Goal: Task Accomplishment & Management: Complete application form

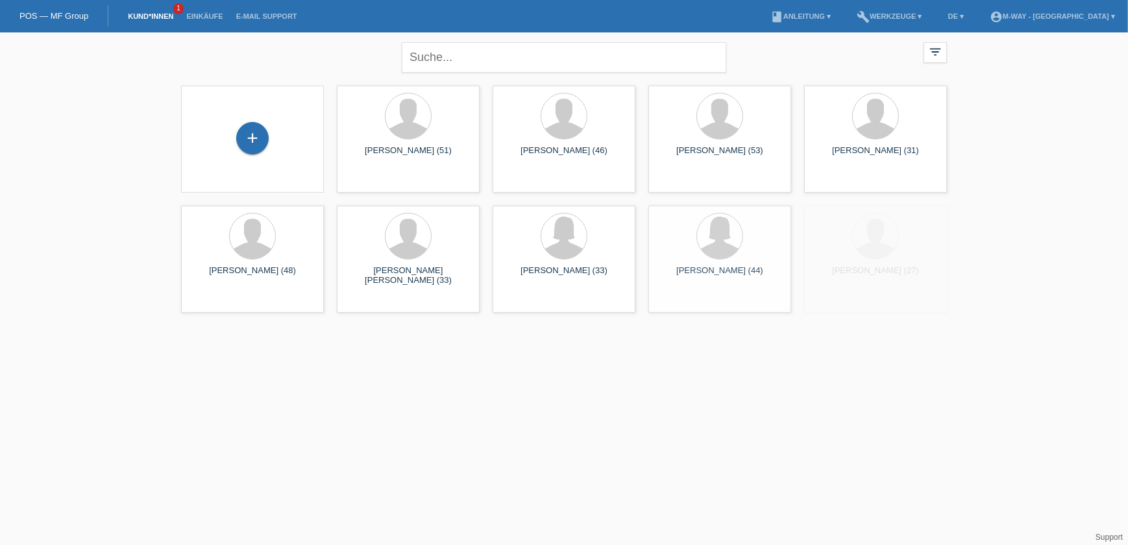
click at [239, 155] on div "+" at bounding box center [252, 139] width 122 height 34
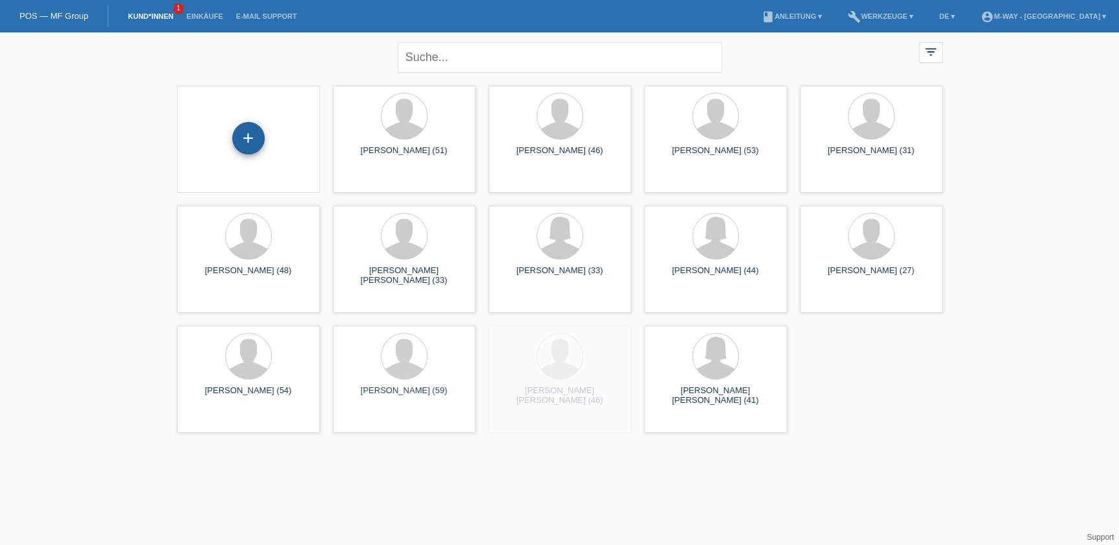
click at [248, 146] on div "+" at bounding box center [248, 138] width 32 height 32
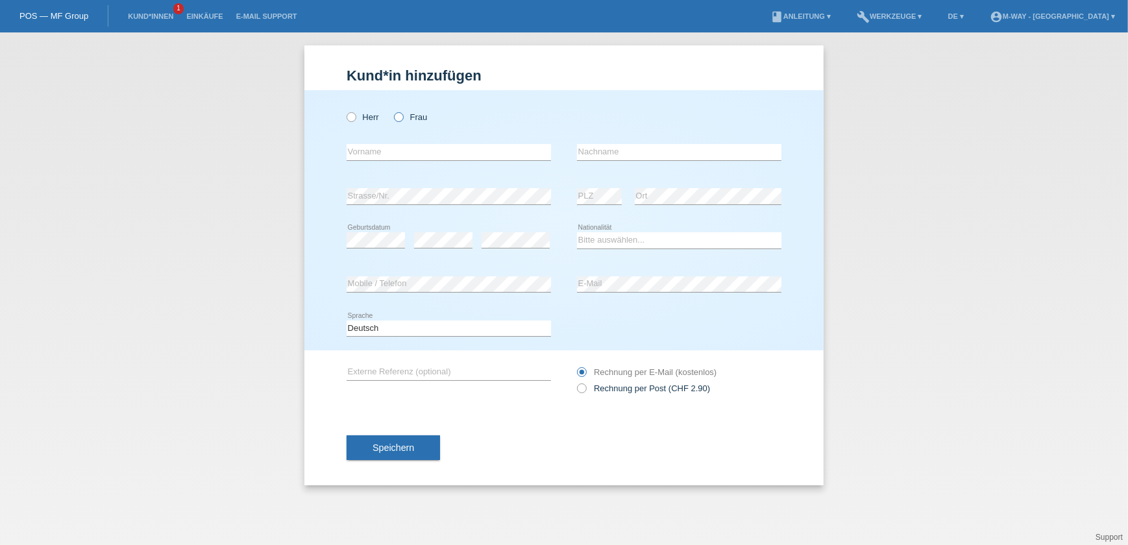
click at [392, 110] on icon at bounding box center [392, 110] width 0 height 0
click at [402, 119] on input "Frau" at bounding box center [398, 116] width 8 height 8
radio input "true"
click at [389, 154] on input "text" at bounding box center [448, 152] width 204 height 16
click at [363, 154] on input "text" at bounding box center [448, 152] width 204 height 16
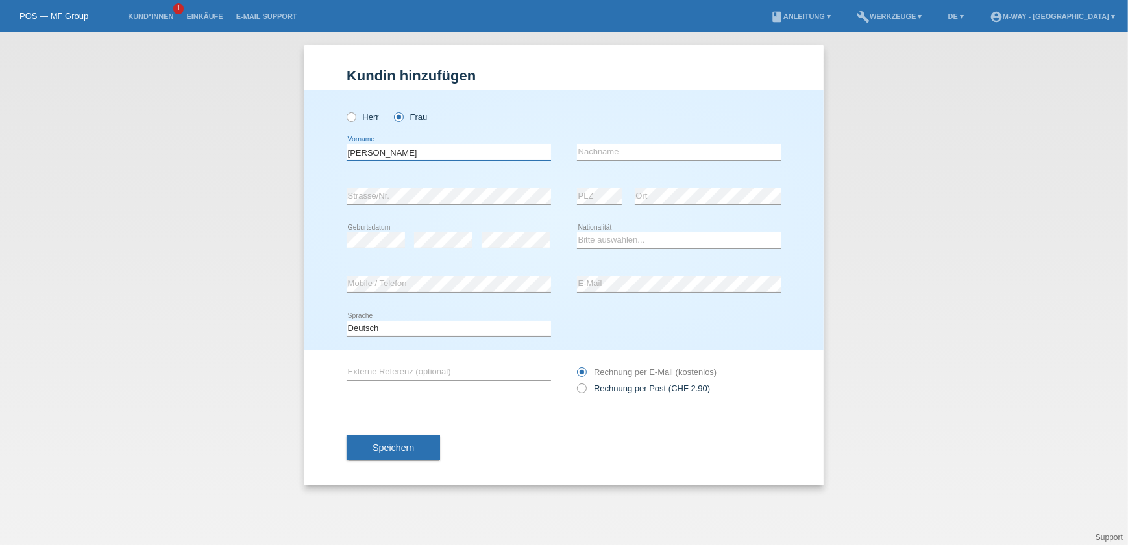
type input "[PERSON_NAME]"
click at [659, 150] on input "text" at bounding box center [679, 152] width 204 height 16
type input "Stöcklin"
click at [370, 185] on div "error Strasse/Nr." at bounding box center [448, 197] width 204 height 44
click at [689, 236] on select "Bitte auswählen... Schweiz Deutschland Liechtenstein Österreich ------------ Af…" at bounding box center [679, 240] width 204 height 16
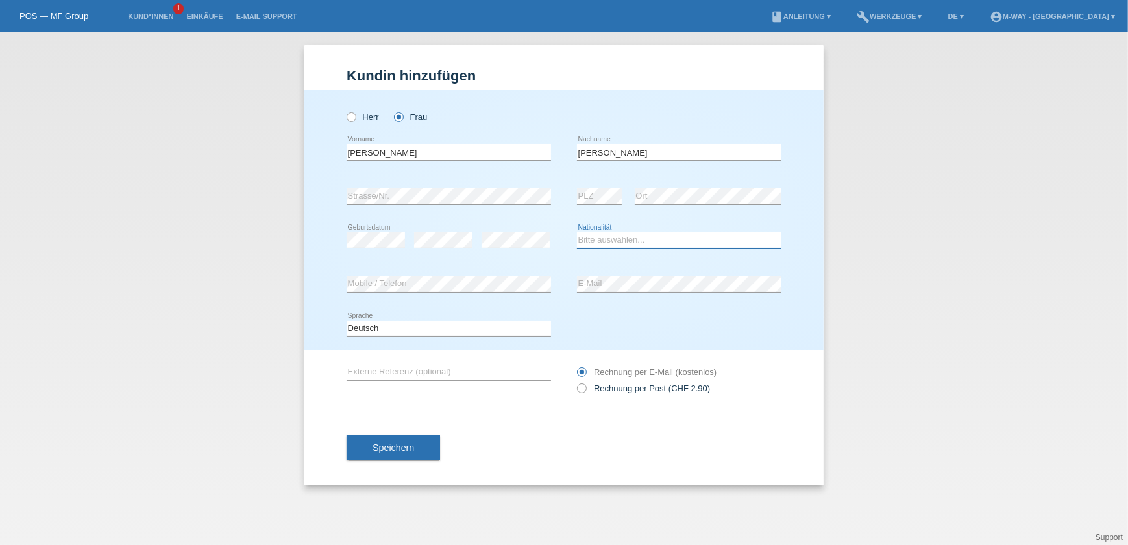
select select "CH"
click at [577, 232] on select "Bitte auswählen... Schweiz Deutschland Liechtenstein Österreich ------------ Af…" at bounding box center [679, 240] width 204 height 16
click at [394, 446] on span "Speichern" at bounding box center [393, 447] width 42 height 10
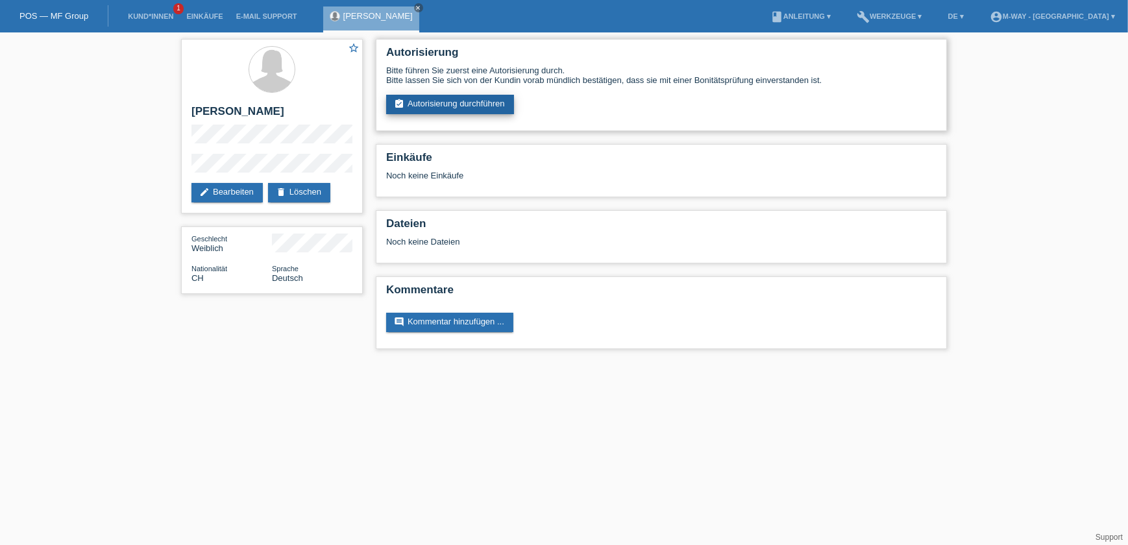
click at [430, 101] on link "assignment_turned_in Autorisierung durchführen" at bounding box center [450, 104] width 128 height 19
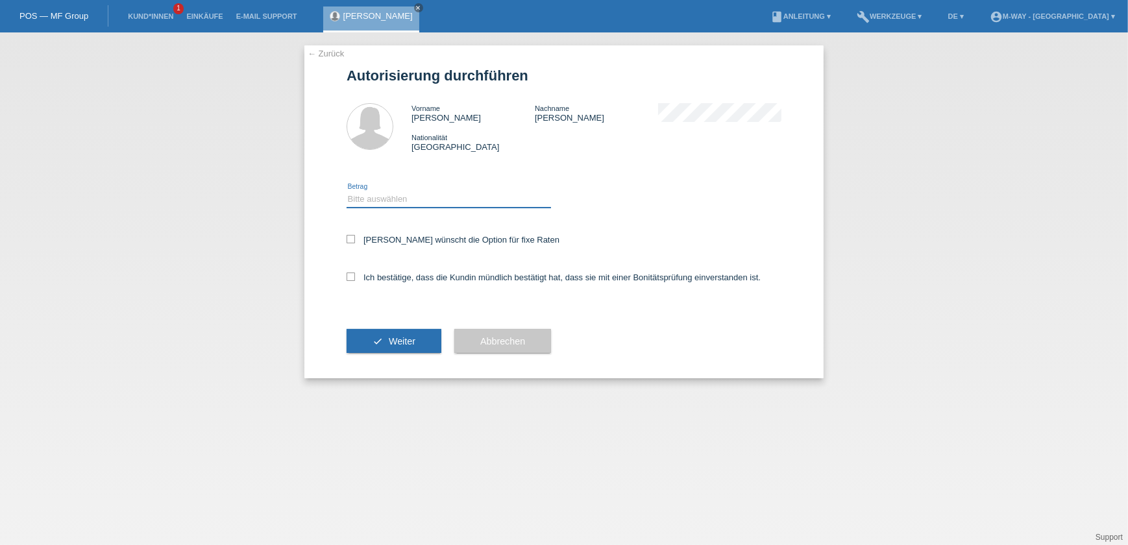
click at [391, 197] on select "Bitte auswählen CHF 1.00 - CHF 499.00 CHF 500.00 - CHF 1'999.00 CHF 2'000.00 - …" at bounding box center [448, 199] width 204 height 16
select select "2"
click at [346, 191] on select "Bitte auswählen CHF 1.00 - CHF 499.00 CHF 500.00 - CHF 1'999.00 CHF 2'000.00 - …" at bounding box center [448, 199] width 204 height 16
click at [398, 237] on label "Kundin wünscht die Option für fixe Raten" at bounding box center [452, 240] width 213 height 10
click at [355, 237] on input "Kundin wünscht die Option für fixe Raten" at bounding box center [350, 239] width 8 height 8
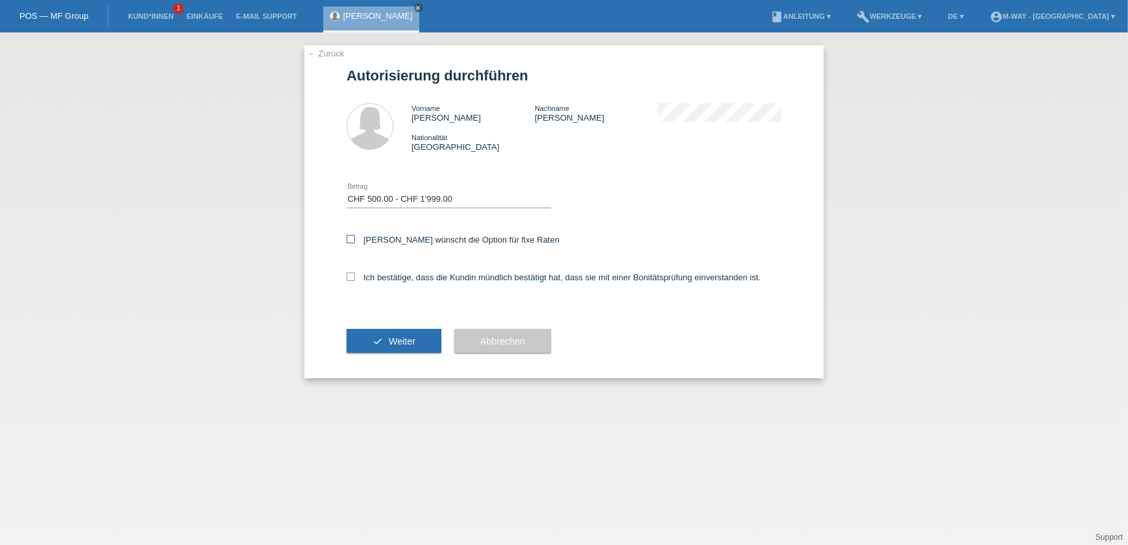
checkbox input "true"
click at [380, 273] on label "Ich bestätige, dass die Kundin mündlich bestätigt hat, dass sie mit einer Bonit…" at bounding box center [553, 277] width 414 height 10
drag, startPoint x: 380, startPoint y: 273, endPoint x: 349, endPoint y: 273, distance: 30.5
click at [349, 273] on icon at bounding box center [350, 276] width 8 height 8
click at [349, 273] on input "Ich bestätige, dass die Kundin mündlich bestätigt hat, dass sie mit einer Bonit…" at bounding box center [350, 276] width 8 height 8
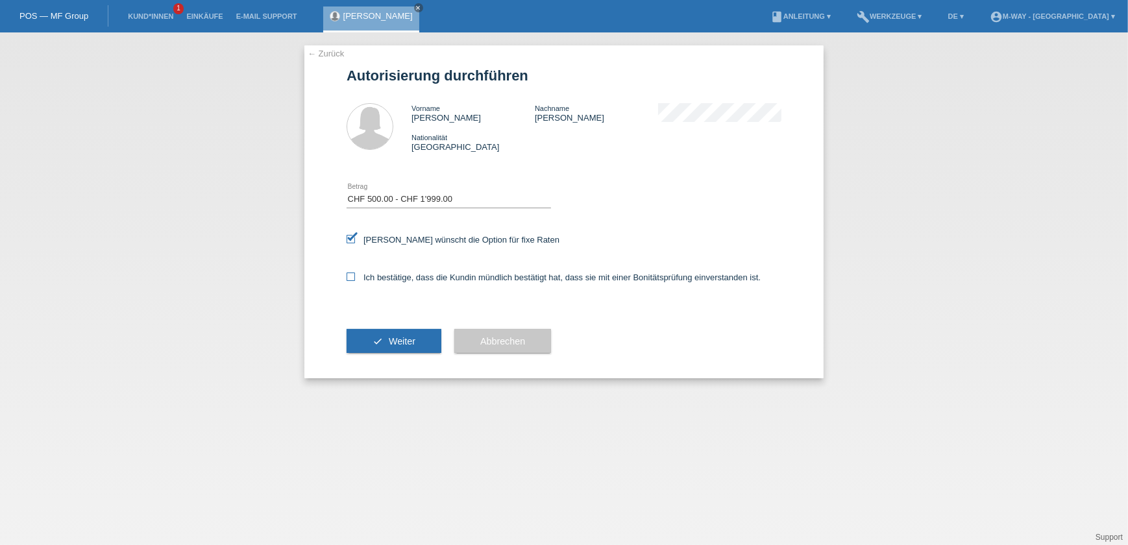
checkbox input "true"
click at [379, 339] on button "check Weiter" at bounding box center [393, 341] width 95 height 25
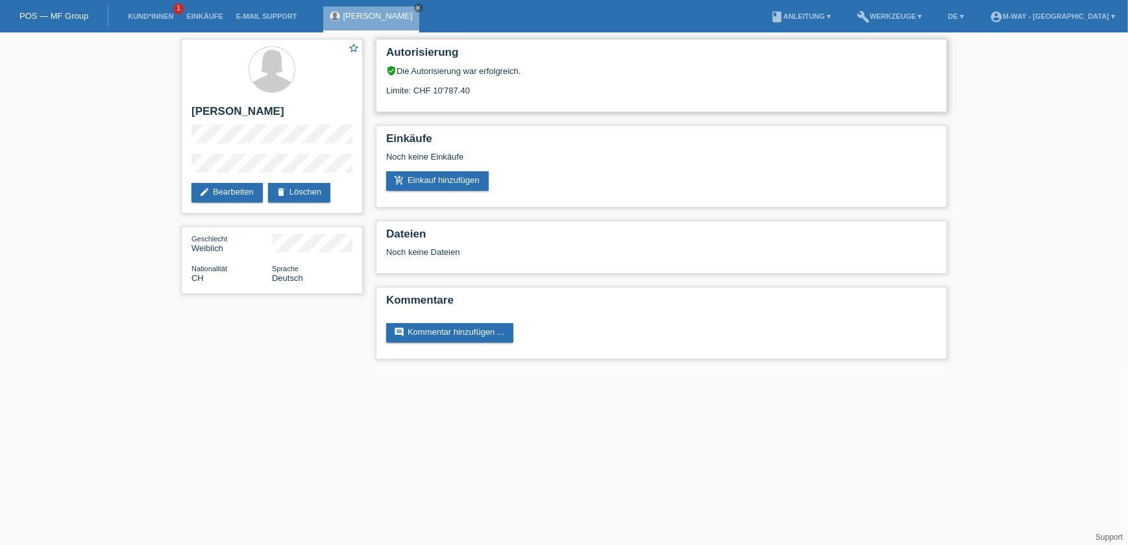
drag, startPoint x: 491, startPoint y: 90, endPoint x: 434, endPoint y: 91, distance: 57.1
click at [434, 91] on div "Limite: CHF 10'787.40" at bounding box center [661, 85] width 550 height 19
drag, startPoint x: 434, startPoint y: 91, endPoint x: 494, endPoint y: 97, distance: 60.7
click at [494, 97] on div "Autorisierung verified_user Die Autorisierung war erfolgreich. Limite: CHF 10'7…" at bounding box center [661, 75] width 571 height 73
click at [229, 193] on link "edit Bearbeiten" at bounding box center [226, 192] width 71 height 19
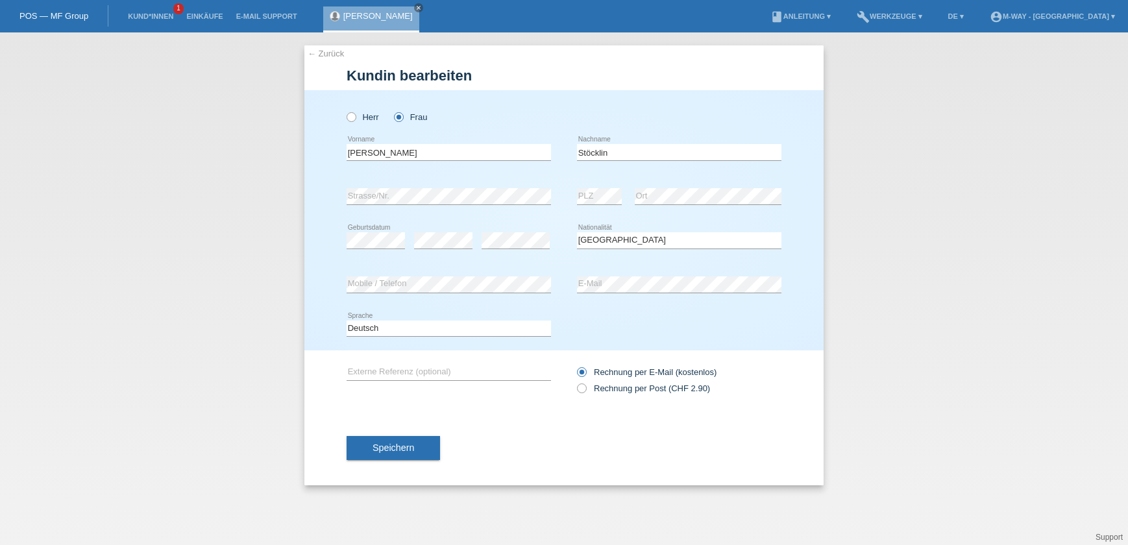
select select "CH"
click at [382, 439] on button "Speichern" at bounding box center [392, 447] width 93 height 25
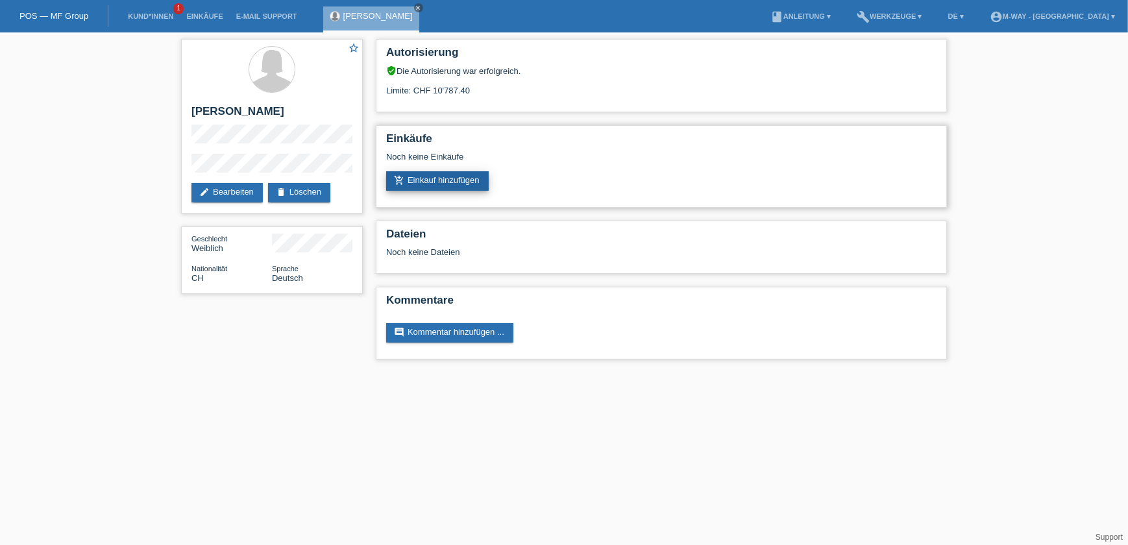
click at [457, 178] on link "add_shopping_cart Einkauf hinzufügen" at bounding box center [437, 180] width 103 height 19
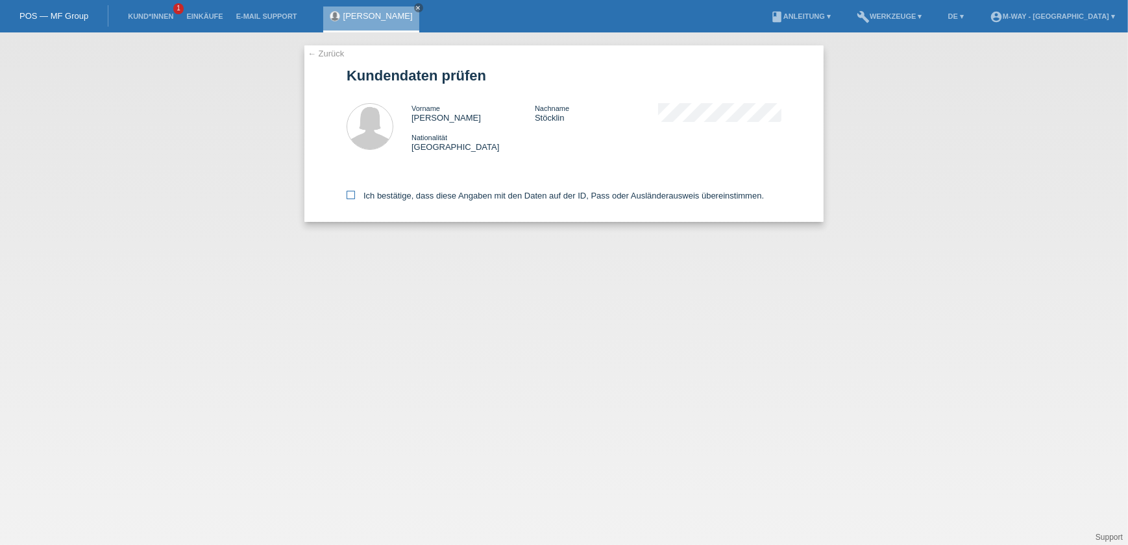
click at [352, 198] on icon at bounding box center [350, 195] width 8 height 8
click at [352, 198] on input "Ich bestätige, dass diese Angaben mit den Daten auf der ID, Pass oder Ausländer…" at bounding box center [350, 195] width 8 height 8
checkbox input "true"
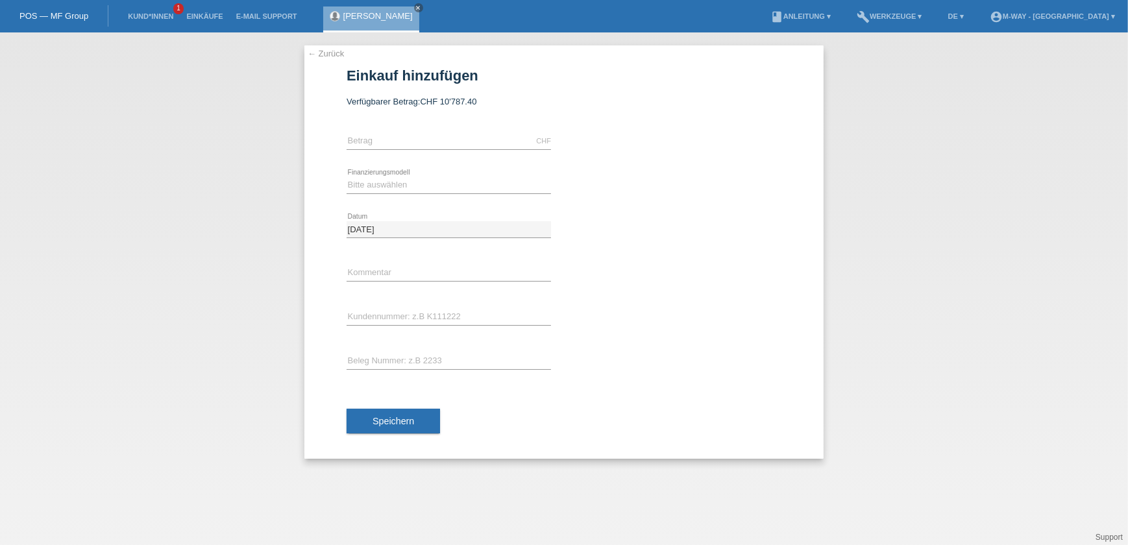
click at [411, 130] on div "CHF error [GEOGRAPHIC_DATA]" at bounding box center [448, 141] width 204 height 44
click at [411, 141] on input "text" at bounding box center [448, 141] width 204 height 16
type input "1553.90"
click at [400, 181] on select "Bitte auswählen Fixe Raten Kauf auf Rechnung mit Teilzahlungsoption" at bounding box center [448, 185] width 204 height 16
select select "77"
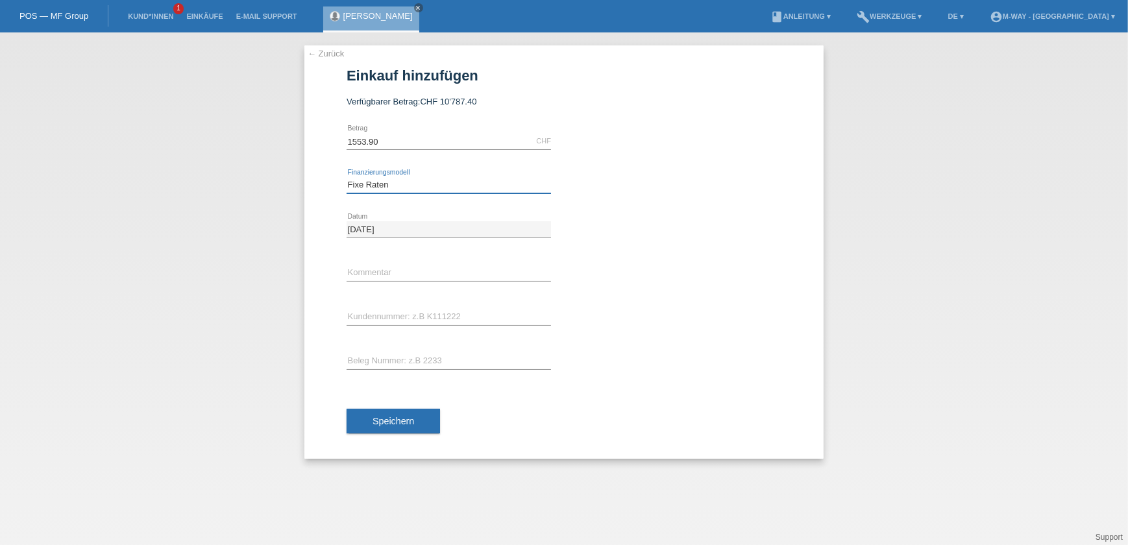
click at [346, 177] on select "Bitte auswählen Fixe Raten Kauf auf Rechnung mit Teilzahlungsoption" at bounding box center [448, 185] width 204 height 16
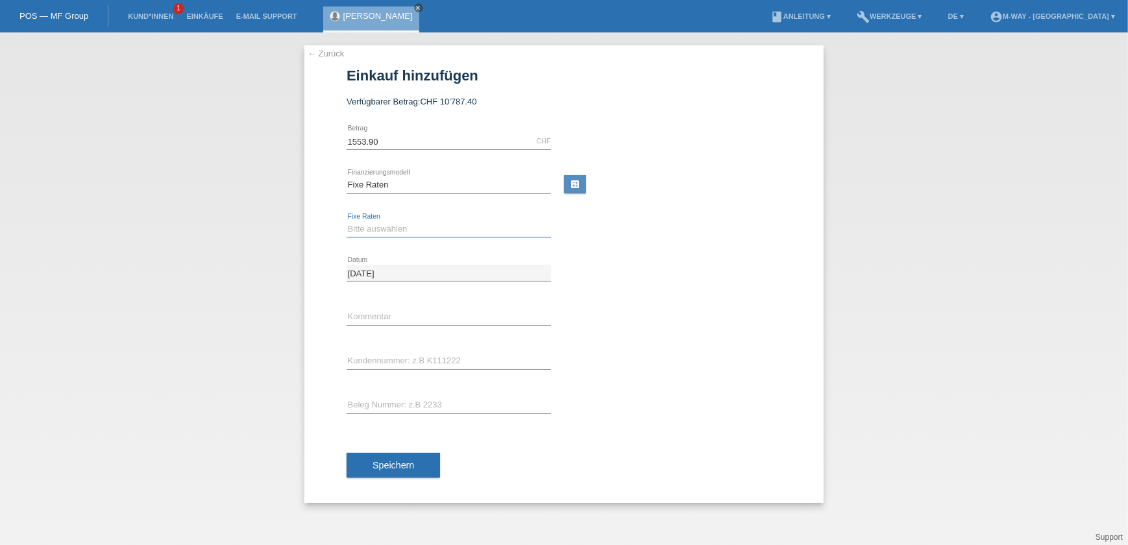
click at [380, 224] on select "Bitte auswählen 4 Raten 5 Raten 6 Raten 7 Raten 8 Raten 9 Raten 10 Raten 11 Rat…" at bounding box center [448, 229] width 204 height 16
select select "172"
click at [346, 221] on select "Bitte auswählen 4 Raten 5 Raten 6 Raten 7 Raten 8 Raten 9 Raten 10 Raten 11 Rat…" at bounding box center [448, 229] width 204 height 16
click at [387, 323] on input "text" at bounding box center [448, 317] width 204 height 16
type input "beleg Nr° 67949.6"
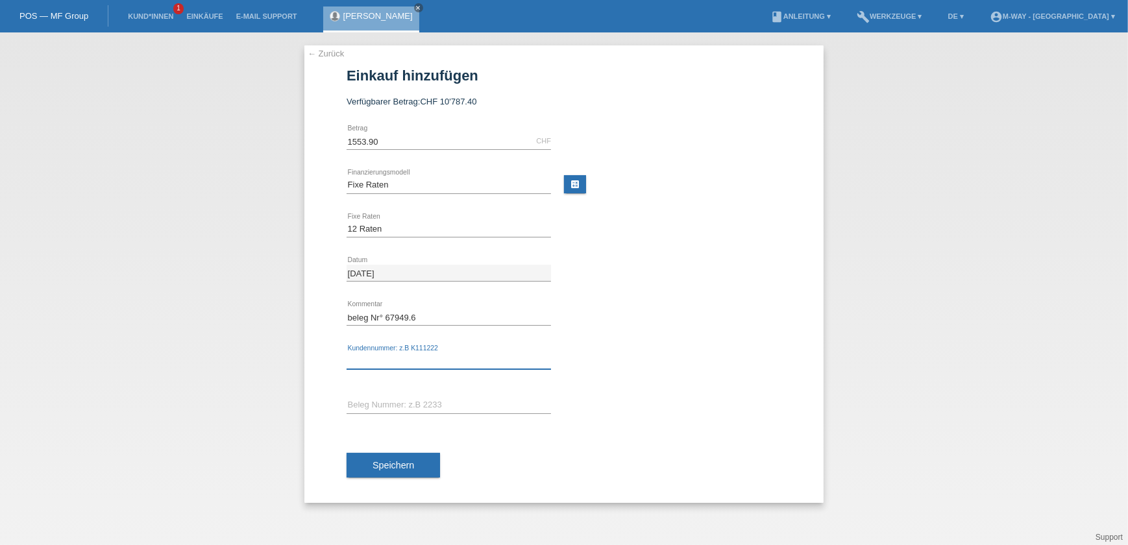
click at [369, 357] on input "text" at bounding box center [448, 361] width 204 height 16
type input "K067869"
click at [389, 415] on div "error Beleg Nummer: z.B 2233" at bounding box center [448, 405] width 204 height 44
click at [382, 405] on input "text" at bounding box center [448, 405] width 204 height 16
type input "67949/6"
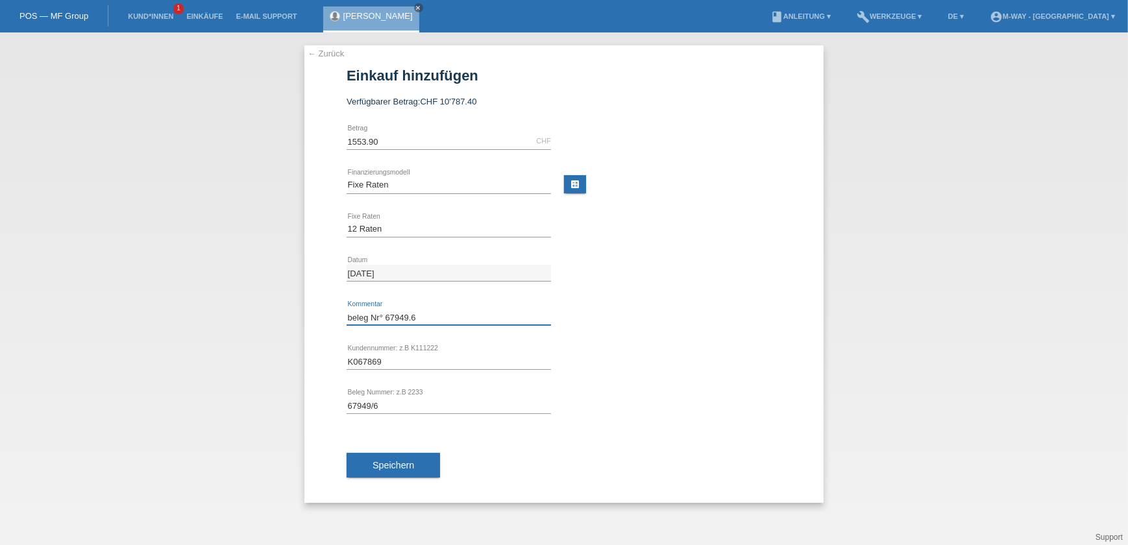
click at [409, 314] on input "beleg Nr° 67949.6" at bounding box center [448, 317] width 204 height 16
click at [409, 317] on input "beleg Nr° 67949.6" at bounding box center [448, 317] width 204 height 16
click at [350, 317] on input "beleg Nr° 67949/6" at bounding box center [448, 317] width 204 height 16
type input "Beleg Nr° 67949/6"
click at [393, 465] on span "Speichern" at bounding box center [393, 465] width 42 height 10
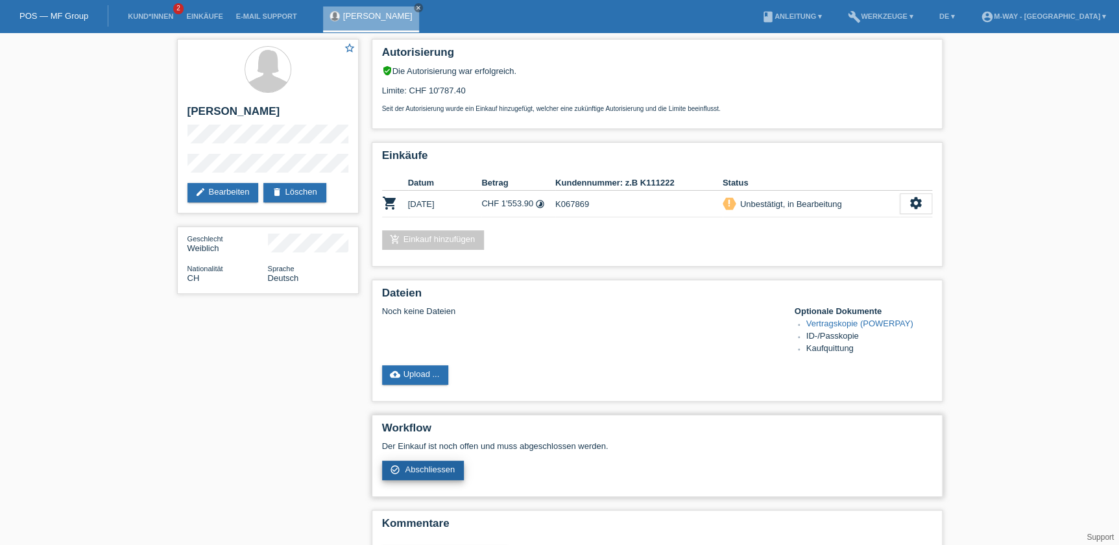
click at [423, 465] on span "Abschliessen" at bounding box center [430, 470] width 50 height 10
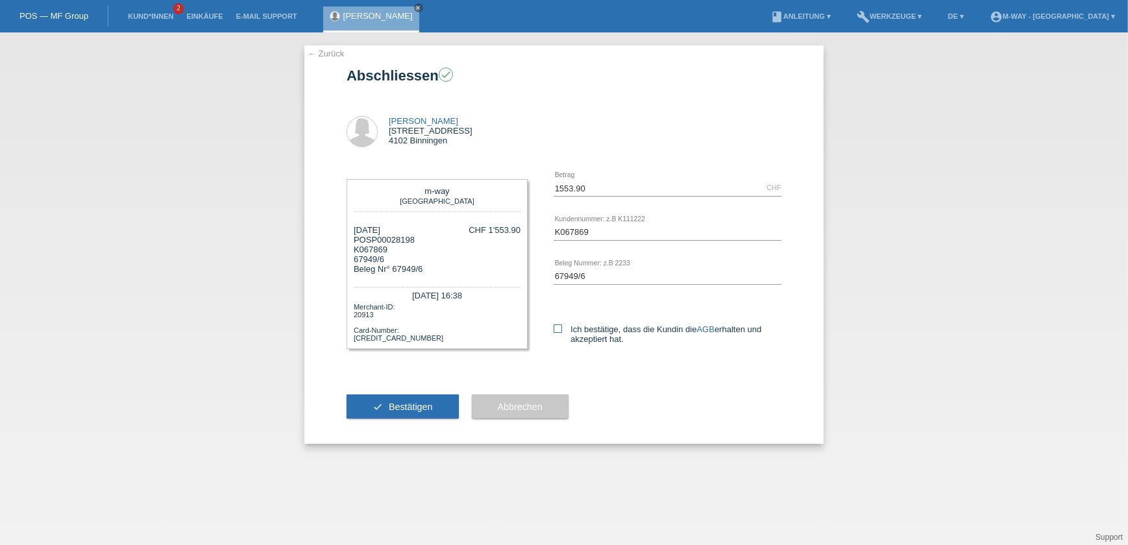
click at [557, 324] on icon at bounding box center [557, 328] width 8 height 8
click at [557, 324] on input "Ich bestätige, dass die Kundin die AGB erhalten und akzeptiert hat." at bounding box center [557, 328] width 8 height 8
checkbox input "true"
click at [363, 400] on button "check Bestätigen" at bounding box center [402, 406] width 112 height 25
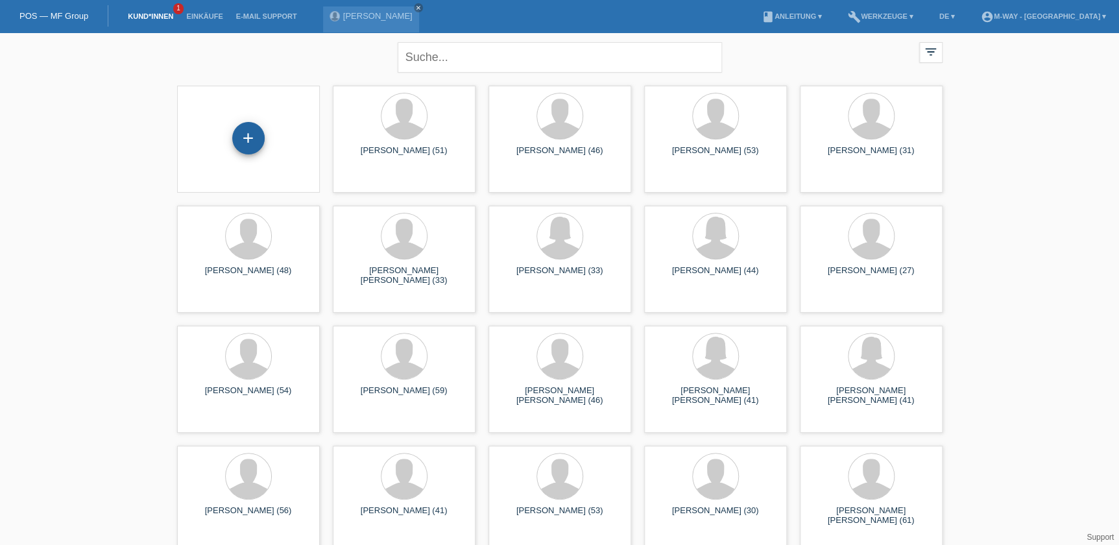
click at [253, 129] on div "+" at bounding box center [248, 138] width 31 height 22
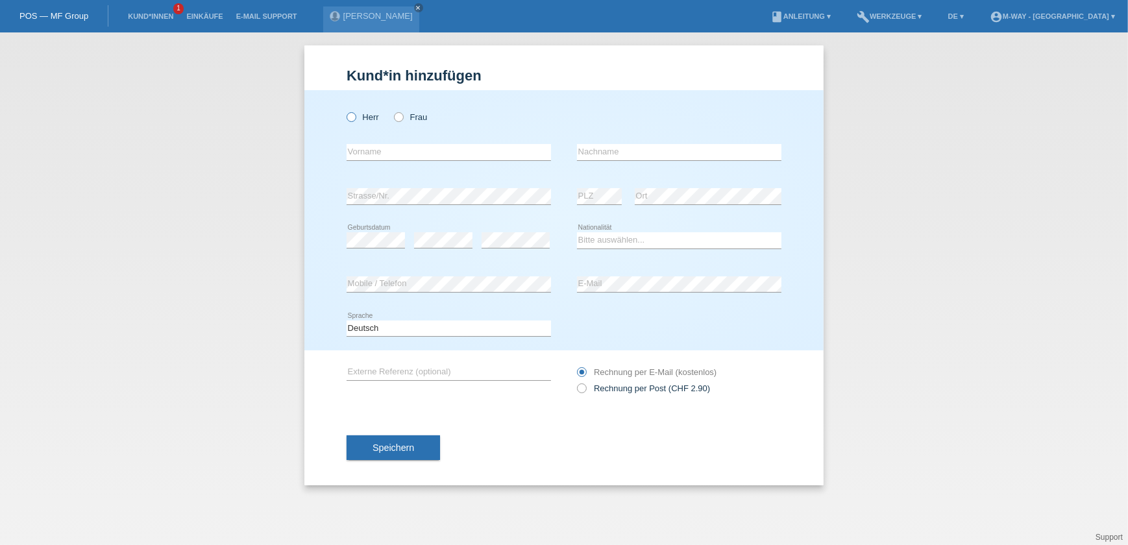
click at [345, 110] on icon at bounding box center [345, 110] width 0 height 0
click at [350, 117] on input "Herr" at bounding box center [350, 116] width 8 height 8
radio input "true"
click at [383, 155] on input "text" at bounding box center [448, 152] width 204 height 16
type input "Georgios"
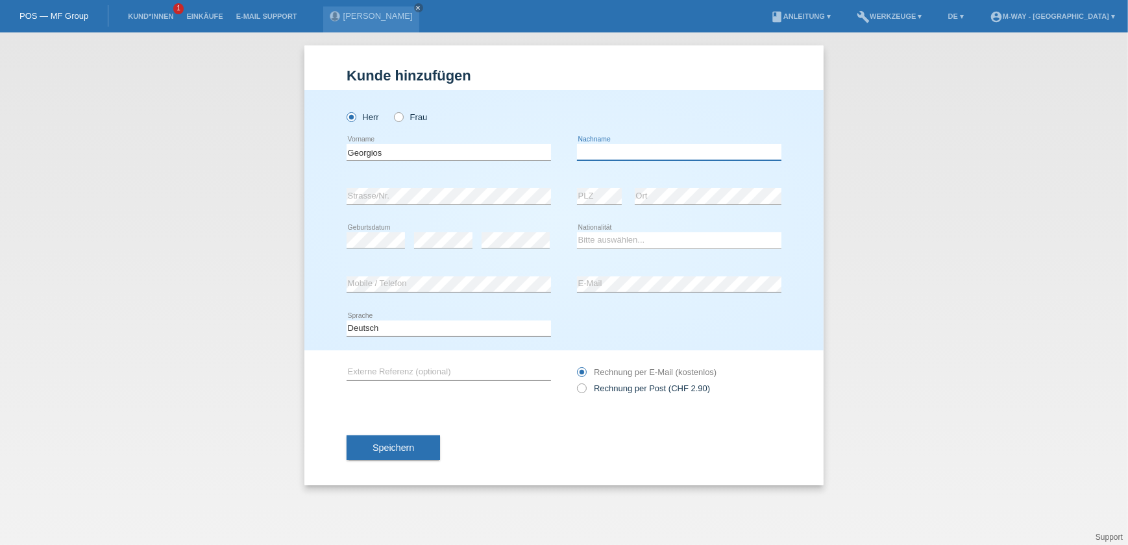
click at [671, 157] on input "text" at bounding box center [679, 152] width 204 height 16
type input "Sarridis"
click at [609, 240] on select "Bitte auswählen... Schweiz Deutschland Liechtenstein Österreich ------------ Af…" at bounding box center [679, 240] width 204 height 16
select select "GR"
click at [577, 232] on select "Bitte auswählen... Schweiz Deutschland Liechtenstein Österreich ------------ Af…" at bounding box center [679, 240] width 204 height 16
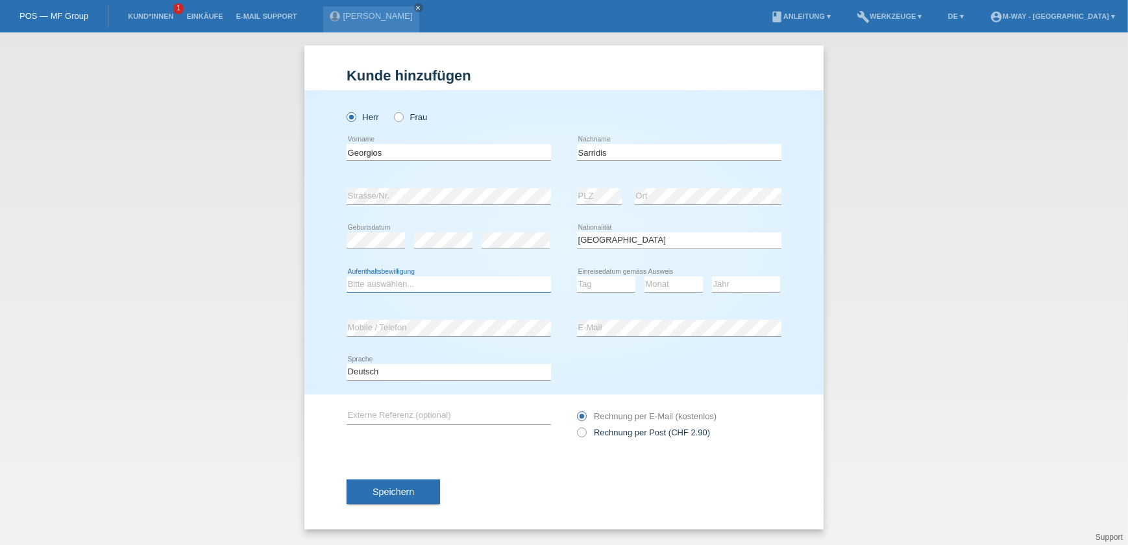
click at [413, 278] on select "Bitte auswählen... C B B - Flüchtlingsstatus Andere" at bounding box center [448, 284] width 204 height 16
select select "C"
click at [346, 276] on select "Bitte auswählen... C B B - Flüchtlingsstatus Andere" at bounding box center [448, 284] width 204 height 16
click at [598, 279] on select "Tag 01 02 03 04 05 06 07 08 09 10 11" at bounding box center [606, 284] width 58 height 16
select select "07"
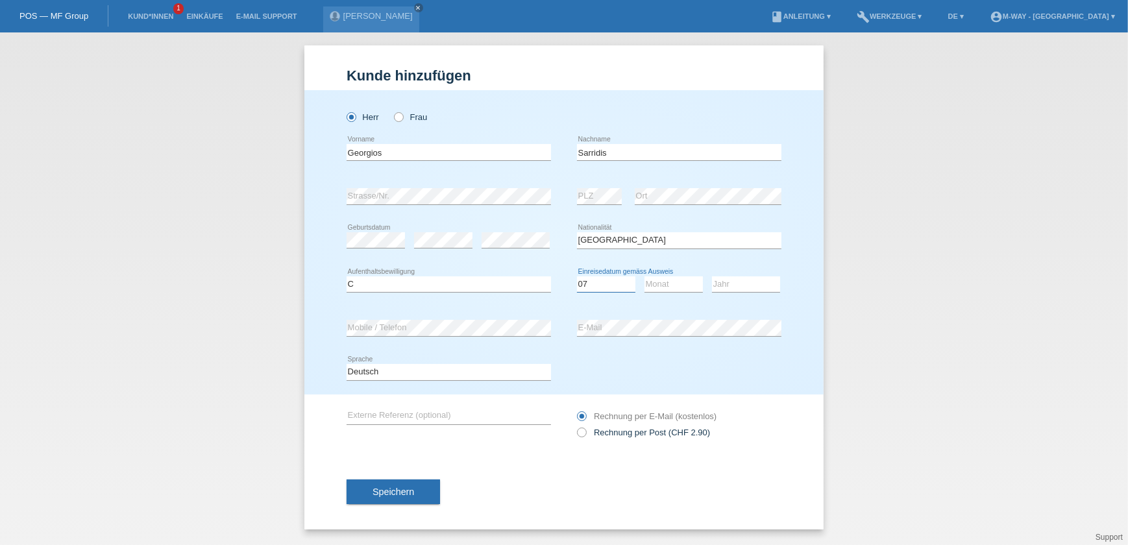
click at [577, 276] on select "Tag 01 02 03 04 05 06 07 08 09 10 11" at bounding box center [606, 284] width 58 height 16
click at [658, 280] on select "Monat 01 02 03 04 05 06 07 08 09 10 11" at bounding box center [673, 284] width 58 height 16
select select "01"
click at [644, 276] on select "Monat 01 02 03 04 05 06 07 08 09 10 11" at bounding box center [673, 284] width 58 height 16
click at [723, 285] on select "Jahr 2025 2024 2023 2022 2021 2020 2019 2018 2017 2016 2015 2014 2013 2012 2011…" at bounding box center [746, 284] width 68 height 16
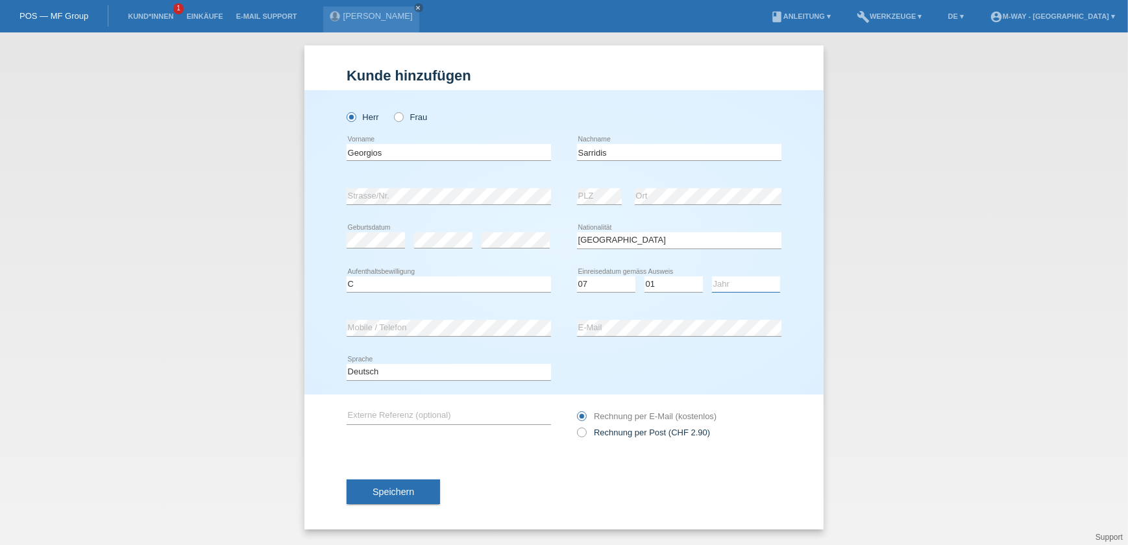
select select "2014"
click at [712, 276] on select "Jahr 2025 2024 2023 2022 2021 2020 2019 2018 2017 2016 2015 2014 2013 2012 2011…" at bounding box center [746, 284] width 68 height 16
click at [391, 490] on span "Speichern" at bounding box center [393, 492] width 42 height 10
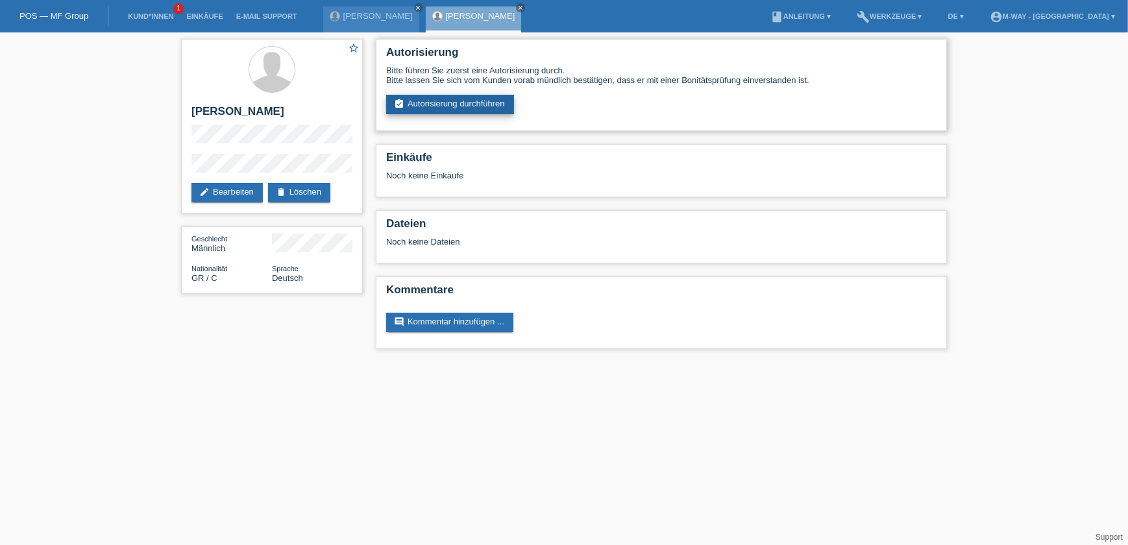
click at [437, 99] on link "assignment_turned_in Autorisierung durchführen" at bounding box center [450, 104] width 128 height 19
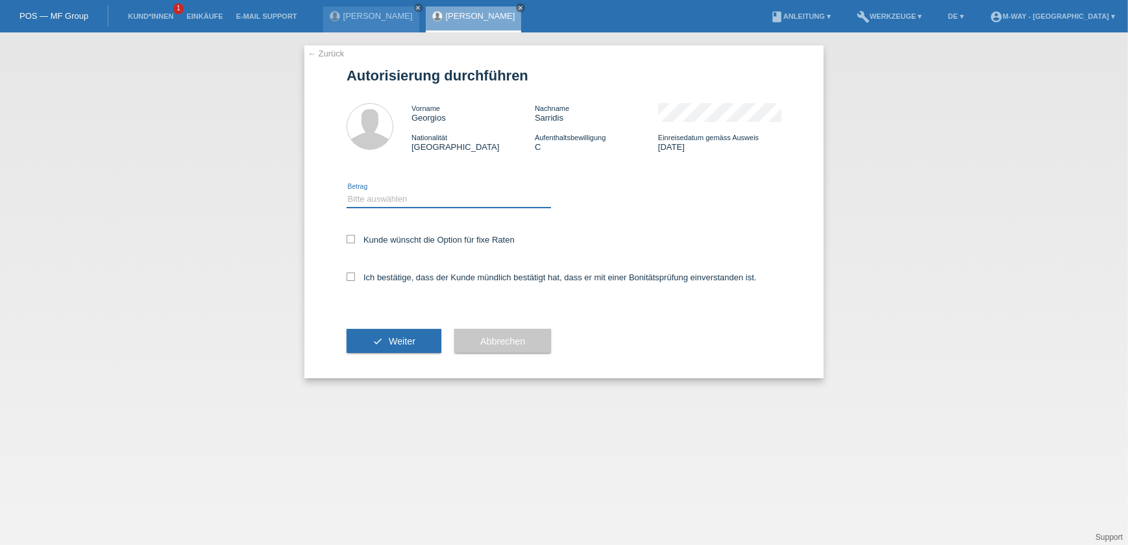
click at [402, 201] on select "Bitte auswählen CHF 1.00 - CHF 499.00 CHF 500.00 - CHF 1'999.00 CHF 2'000.00 - …" at bounding box center [448, 199] width 204 height 16
select select "3"
click at [346, 191] on select "Bitte auswählen CHF 1.00 - CHF 499.00 CHF 500.00 - CHF 1'999.00 CHF 2'000.00 - …" at bounding box center [448, 199] width 204 height 16
click at [392, 235] on label "Kunde wünscht die Option für fixe Raten" at bounding box center [430, 240] width 168 height 10
click at [355, 235] on input "Kunde wünscht die Option für fixe Raten" at bounding box center [350, 239] width 8 height 8
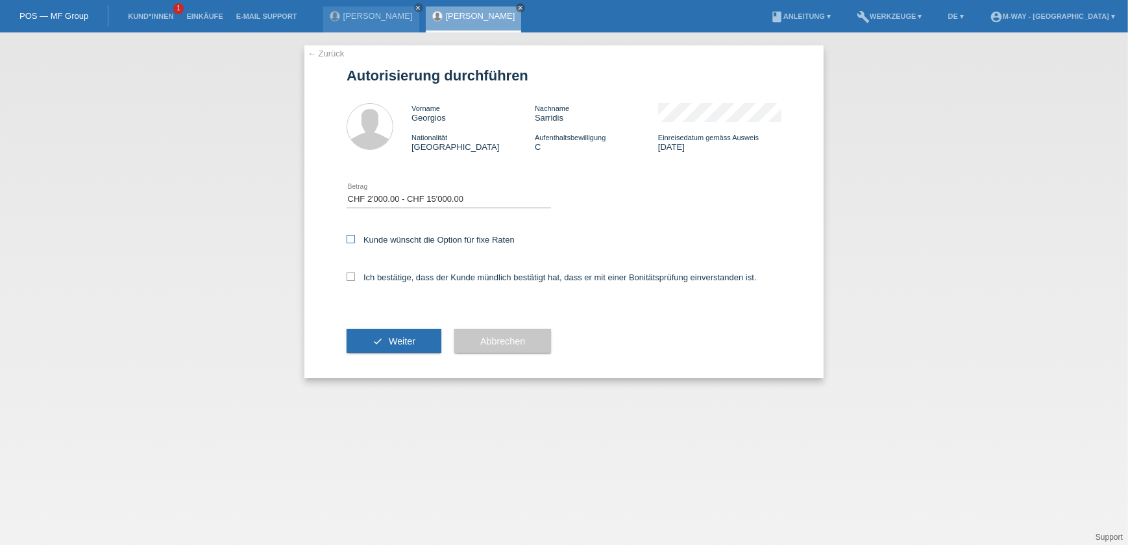
checkbox input "true"
click at [395, 283] on div "Ich bestätige, dass der Kunde mündlich bestätigt hat, dass er mit einer Bonität…" at bounding box center [563, 282] width 435 height 44
click at [398, 270] on div "Ich bestätige, dass der Kunde mündlich bestätigt hat, dass er mit einer Bonität…" at bounding box center [563, 282] width 435 height 44
click at [398, 273] on label "Ich bestätige, dass der Kunde mündlich bestätigt hat, dass er mit einer Bonität…" at bounding box center [551, 277] width 410 height 10
click at [355, 273] on input "Ich bestätige, dass der Kunde mündlich bestätigt hat, dass er mit einer Bonität…" at bounding box center [350, 276] width 8 height 8
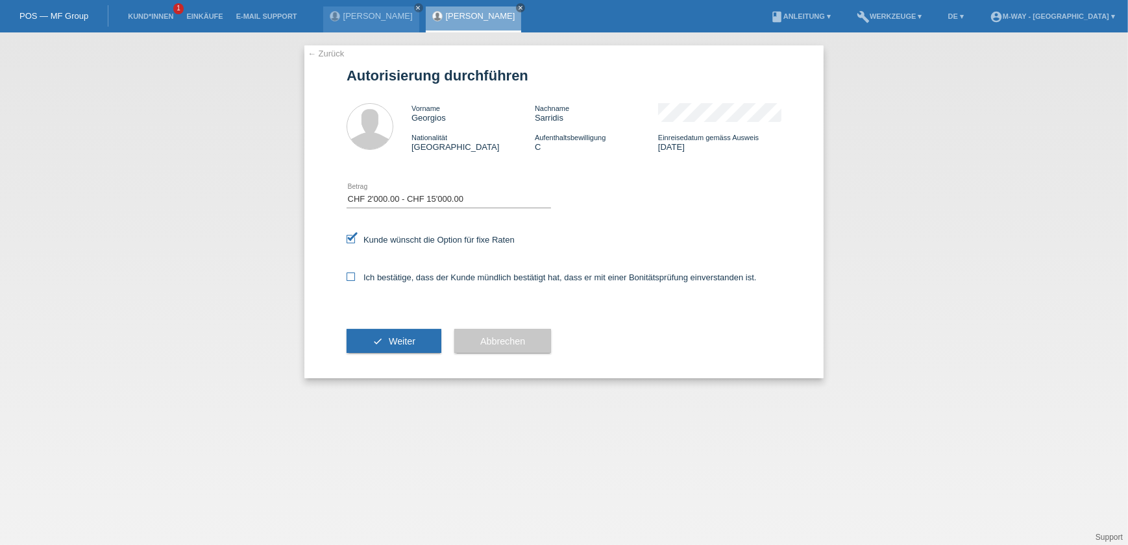
checkbox input "true"
click at [399, 343] on span "Weiter" at bounding box center [402, 341] width 27 height 10
